Goal: Entertainment & Leisure: Consume media (video, audio)

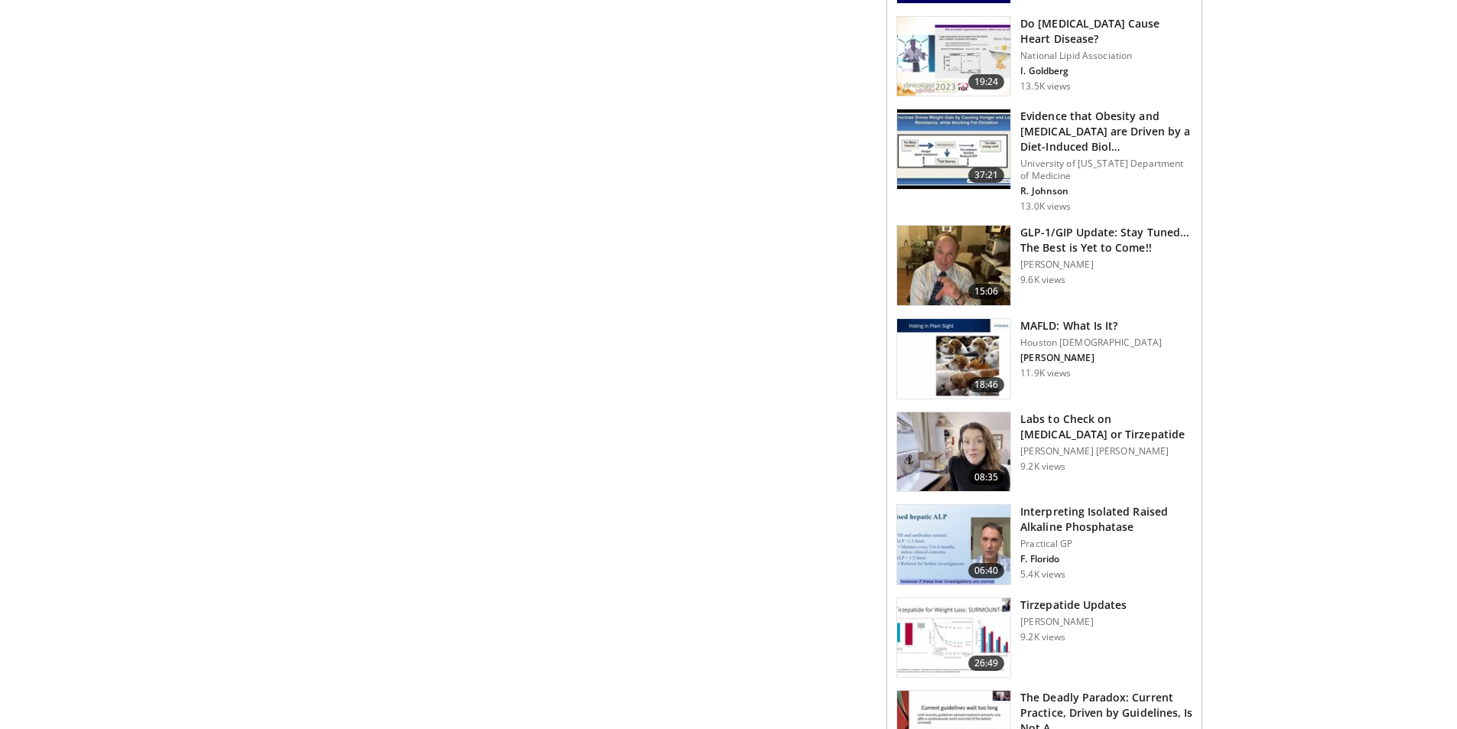
scroll to position [1453, 0]
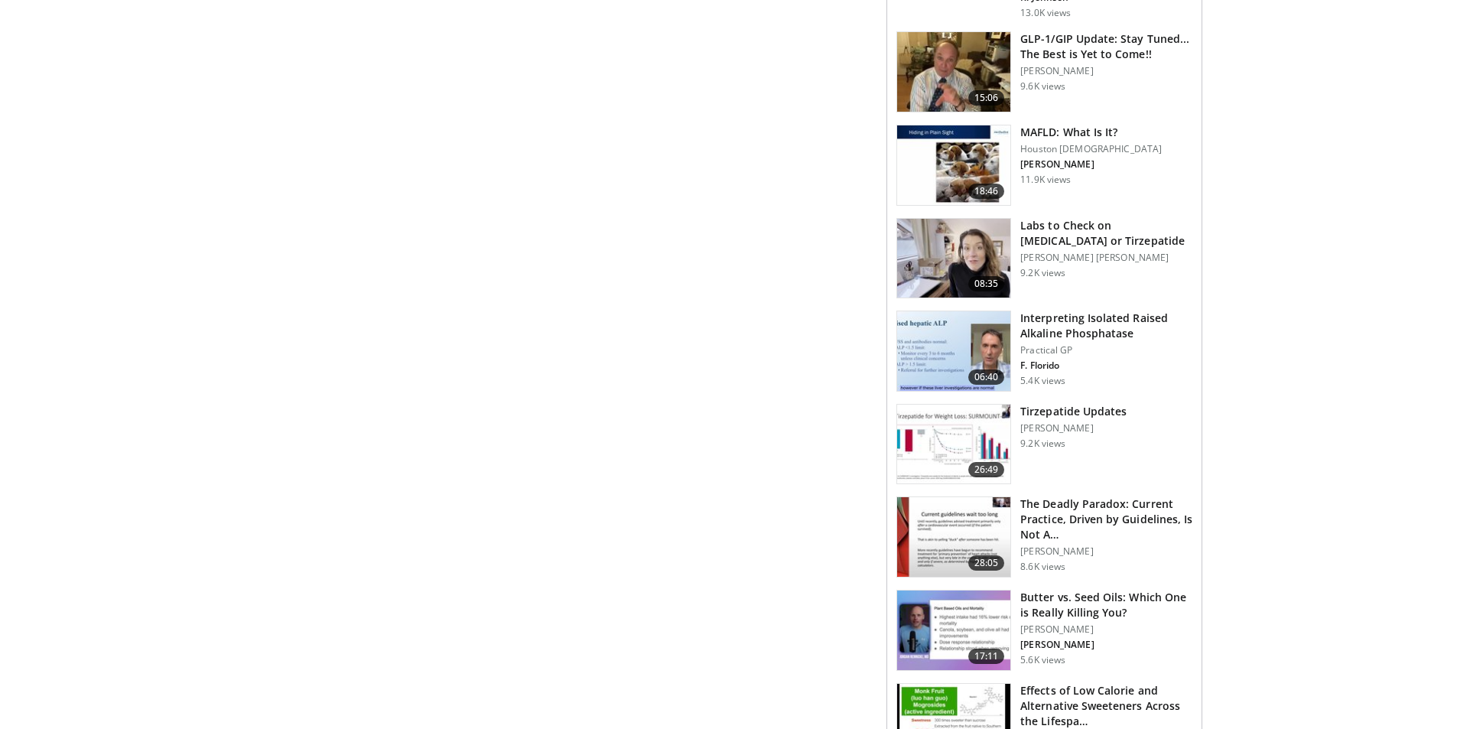
click at [954, 350] on img at bounding box center [953, 351] width 113 height 80
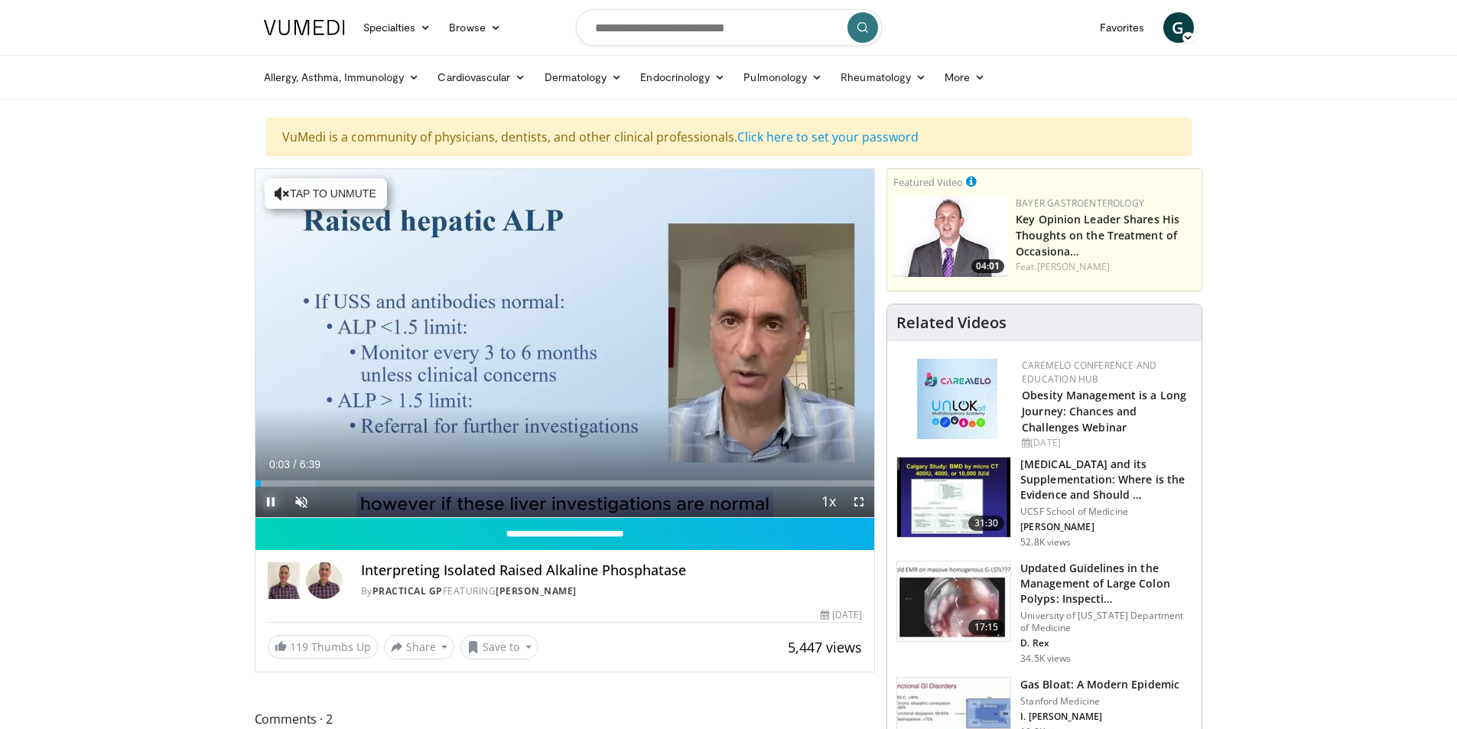
click at [273, 495] on span "Video Player" at bounding box center [270, 501] width 31 height 31
